Goal: Register for event/course

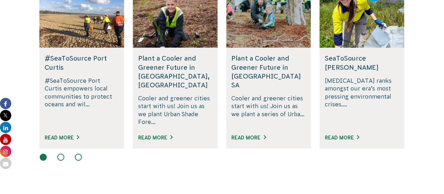
scroll to position [494, 0]
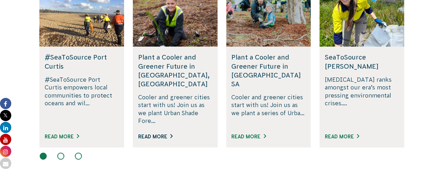
click at [160, 134] on link "Read More" at bounding box center [155, 137] width 34 height 6
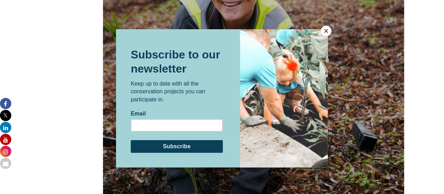
scroll to position [636, 0]
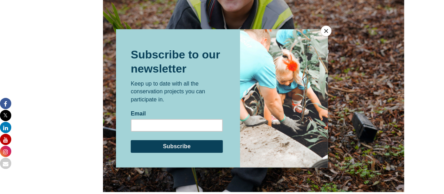
click at [326, 33] on button "Close" at bounding box center [326, 31] width 11 height 11
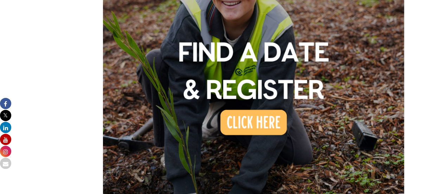
scroll to position [624, 0]
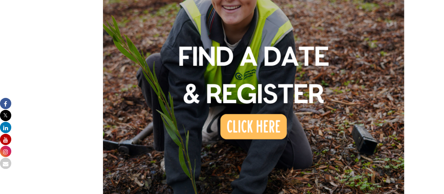
click at [252, 105] on img at bounding box center [253, 53] width 301 height 301
